Goal: Transaction & Acquisition: Purchase product/service

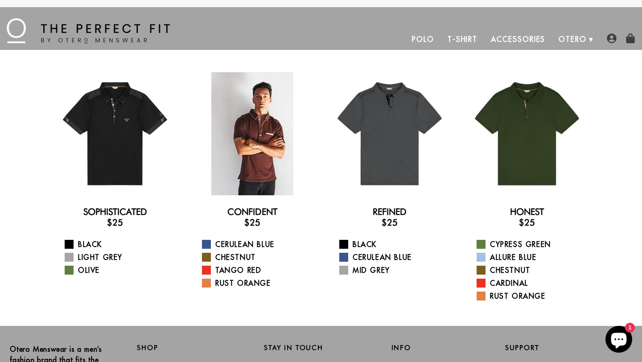
click at [257, 140] on div at bounding box center [252, 133] width 123 height 123
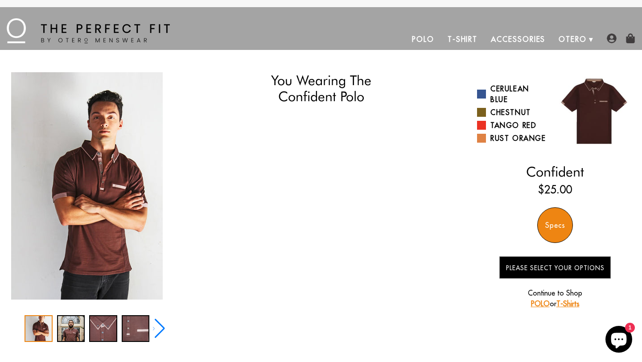
select select "57-58"
select select "triangle"
select select "L"
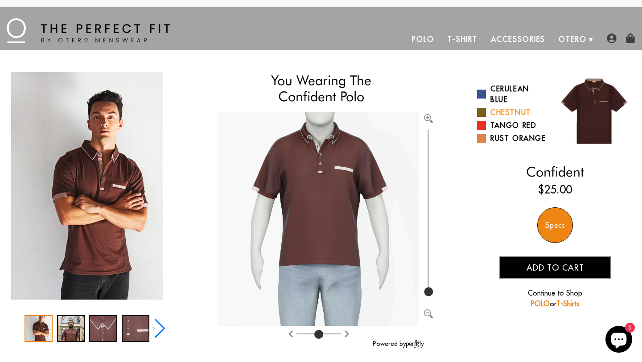
click at [483, 110] on span at bounding box center [481, 112] width 9 height 9
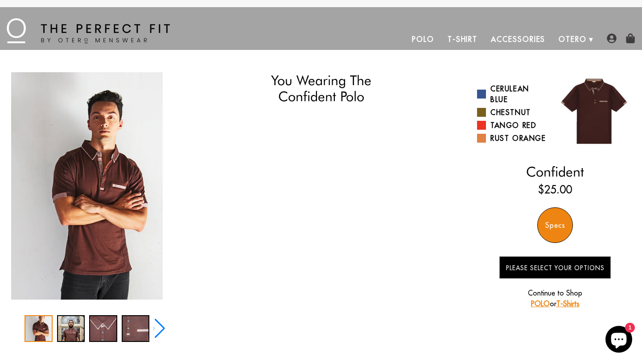
select select "57-58"
select select "triangle"
select select "L"
select select "57-58"
select select "triangle"
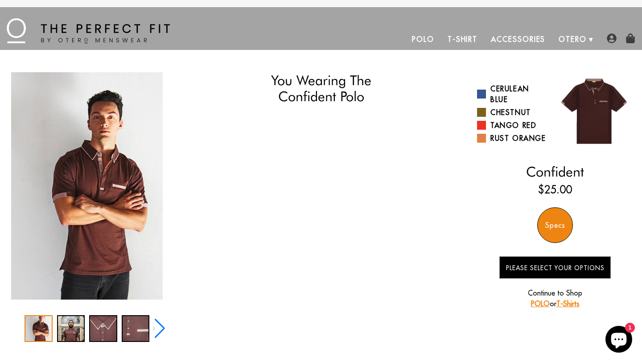
select select "L"
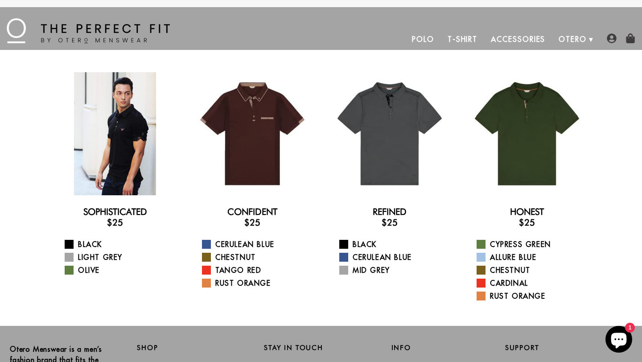
click at [123, 151] on div at bounding box center [114, 133] width 123 height 123
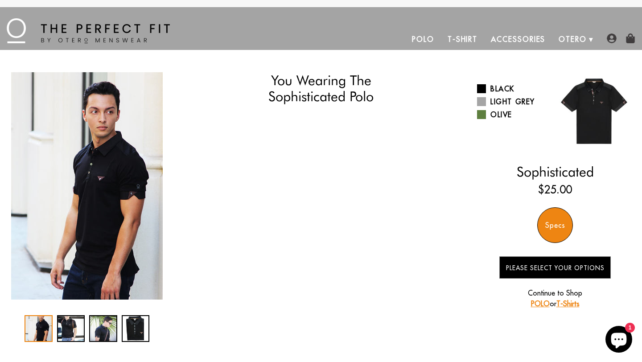
select select "57-58"
select select "triangle"
select select "L"
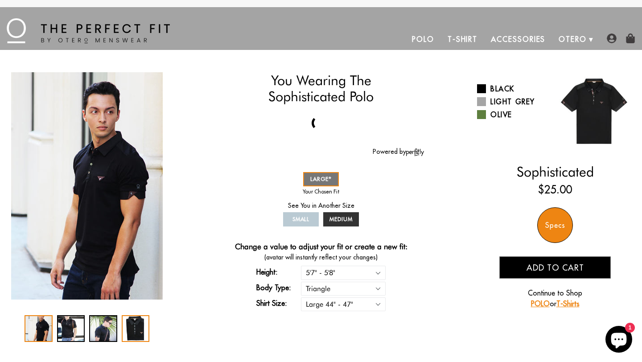
click at [138, 329] on div "4 / 4" at bounding box center [136, 328] width 28 height 27
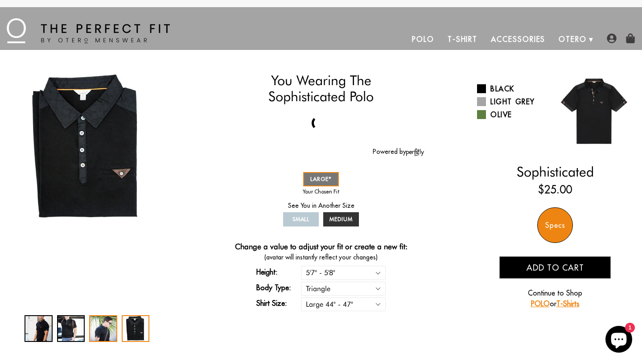
click at [110, 324] on div "3 / 4" at bounding box center [103, 328] width 28 height 27
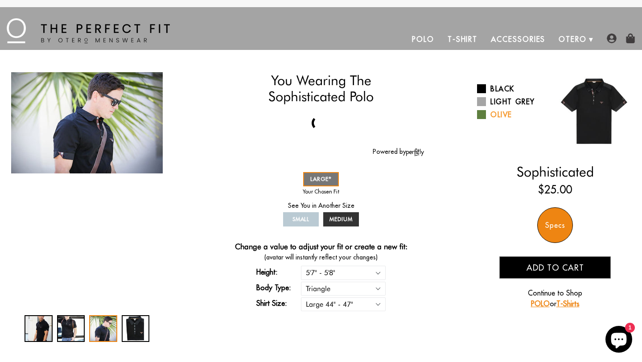
click at [483, 115] on span at bounding box center [481, 114] width 9 height 9
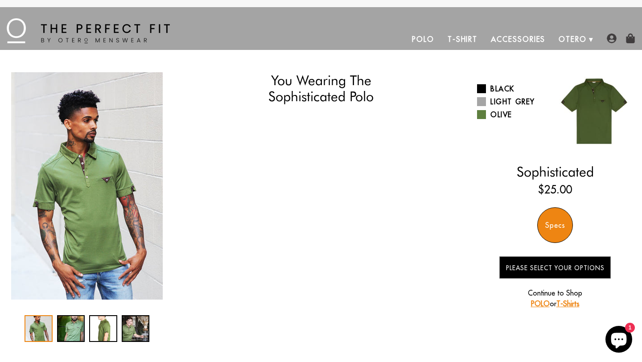
select select "57-58"
select select "triangle"
select select "L"
